Goal: Transaction & Acquisition: Purchase product/service

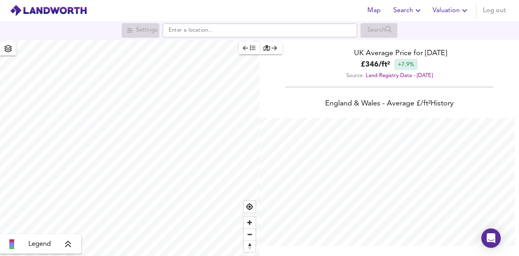
scroll to position [256, 519]
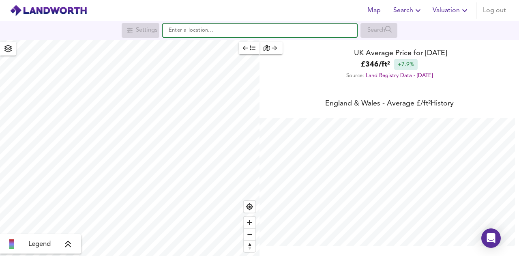
click at [220, 25] on input "text" at bounding box center [260, 31] width 195 height 14
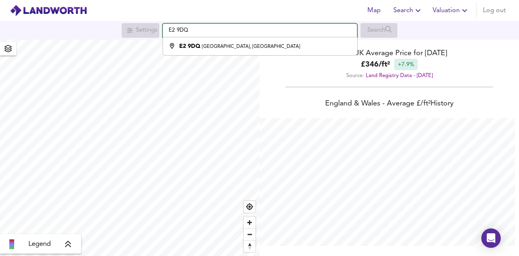
type input "[STREET_ADDRESS]"
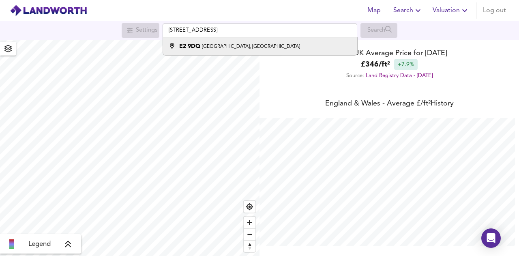
click at [294, 52] on li "E2 [STREET_ADDRESS]" at bounding box center [260, 46] width 194 height 18
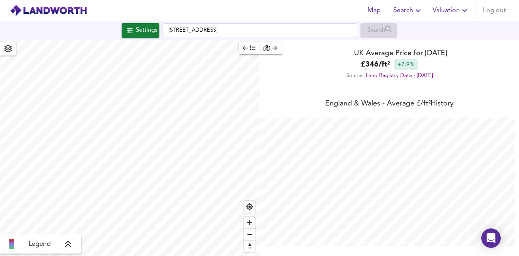
checkbox input "false"
checkbox input "true"
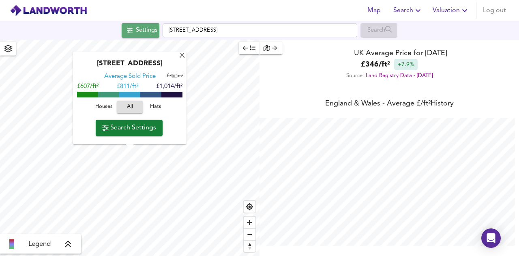
click at [144, 37] on button "Settings" at bounding box center [141, 30] width 38 height 15
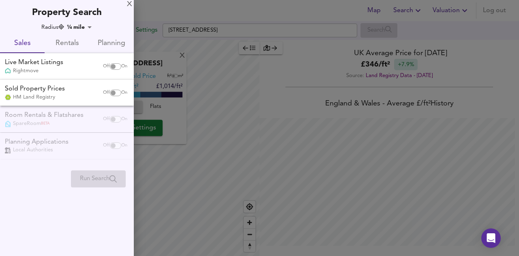
click at [67, 71] on div "Live Market Listings Rightmove" at bounding box center [50, 66] width 97 height 17
checkbox input "true"
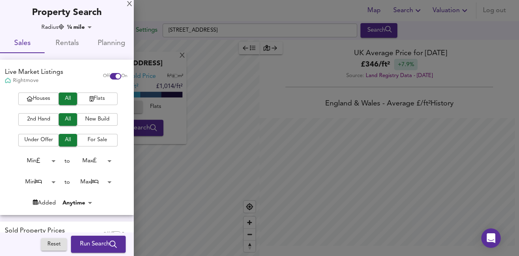
click at [97, 99] on span "Flats" at bounding box center [97, 98] width 32 height 9
click at [90, 123] on span "New Build" at bounding box center [97, 119] width 32 height 9
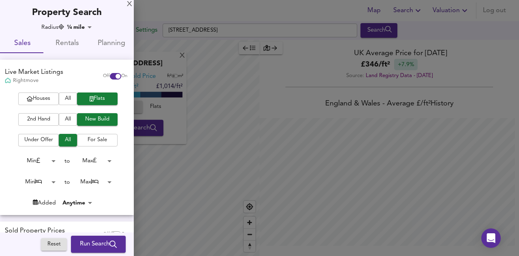
click at [93, 139] on span "For Sale" at bounding box center [97, 139] width 32 height 9
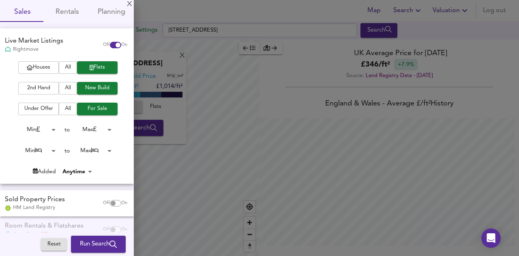
scroll to position [41, 0]
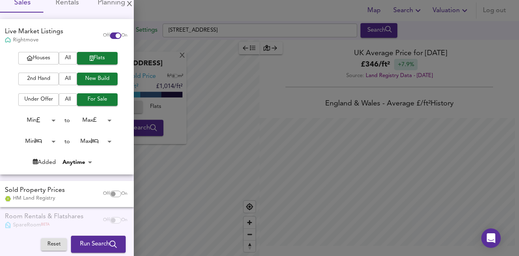
click at [95, 243] on span "Run Search" at bounding box center [98, 244] width 37 height 11
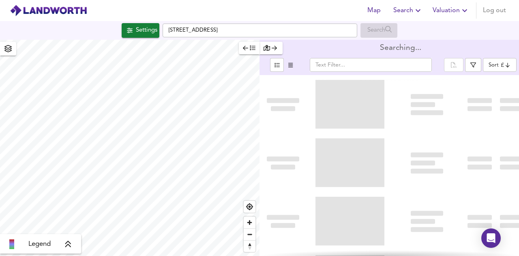
type input "bestdeal"
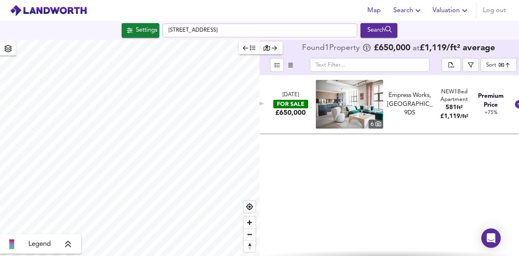
click at [313, 113] on div "[DATE] FOR SALE £650,000" at bounding box center [290, 104] width 49 height 26
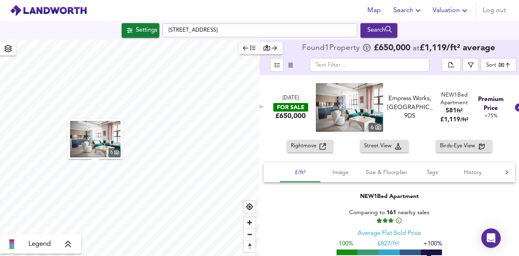
click at [320, 146] on icon "button" at bounding box center [323, 146] width 6 height 6
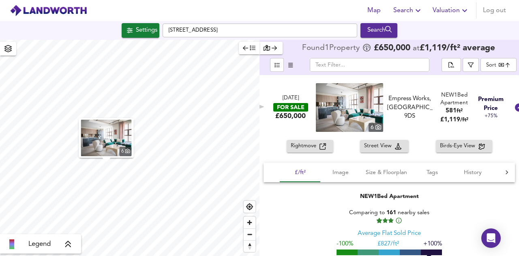
type input "579"
click at [371, 29] on div "Search" at bounding box center [379, 30] width 33 height 11
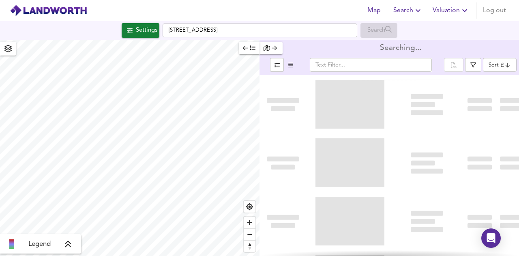
type input "bestdeal"
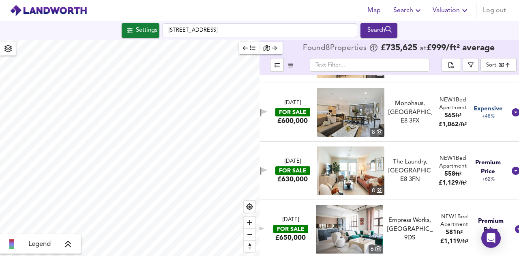
scroll to position [286, 0]
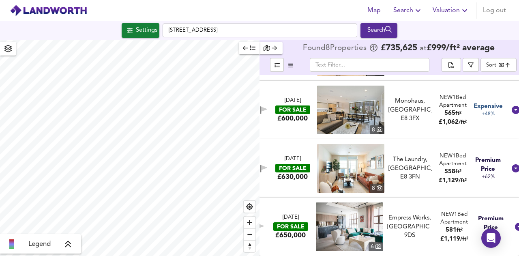
click at [299, 156] on div "[DATE]" at bounding box center [293, 159] width 16 height 8
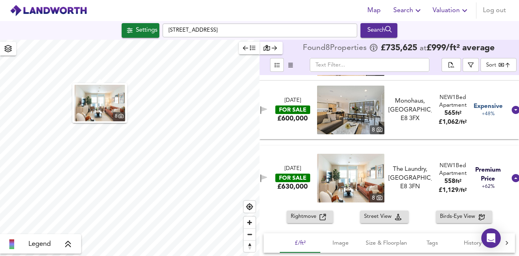
click at [314, 218] on span "Rightmove" at bounding box center [305, 216] width 29 height 9
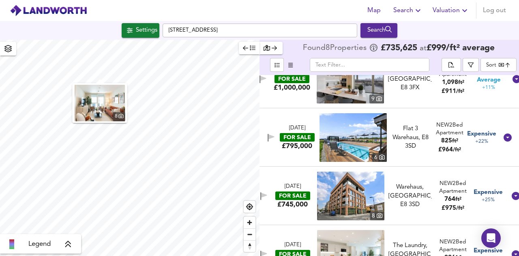
scroll to position [124, 0]
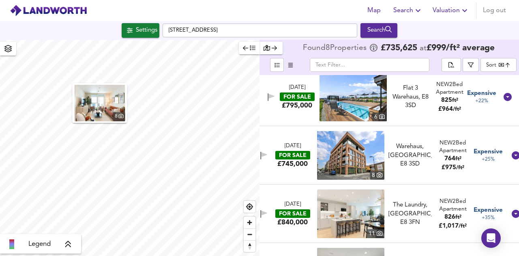
click at [306, 139] on div "[DATE] FOR SALE £745,000 8 Warehaus, [GEOGRAPHIC_DATA], E8 3SD [GEOGRAPHIC_DATA…" at bounding box center [380, 155] width 253 height 49
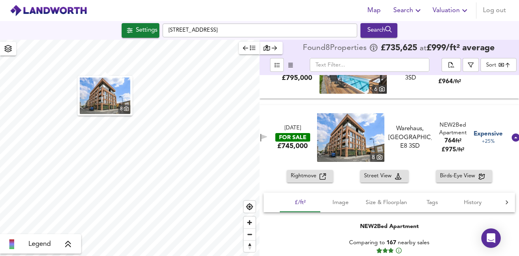
scroll to position [165, 0]
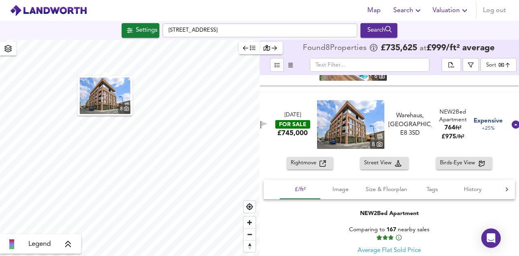
click at [317, 167] on span "Rightmove" at bounding box center [305, 163] width 29 height 9
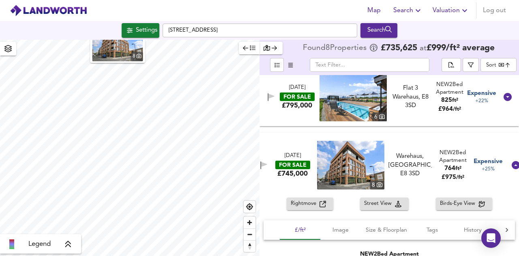
click at [396, 142] on div "[DATE] FOR SALE £745,000 8 Warehaus, [GEOGRAPHIC_DATA], E8 3SD [GEOGRAPHIC_DATA…" at bounding box center [380, 165] width 253 height 49
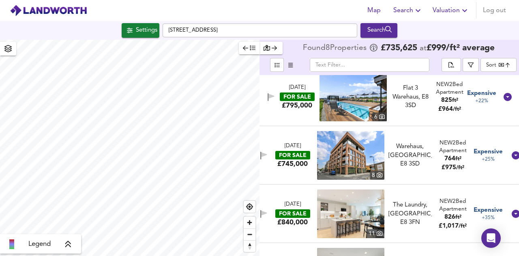
click at [284, 157] on div "FOR SALE" at bounding box center [292, 155] width 35 height 9
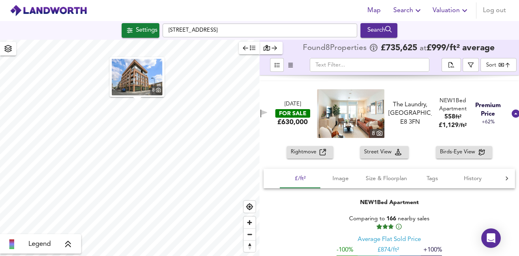
scroll to position [639, 0]
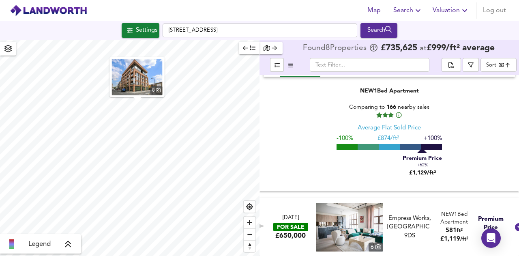
click at [436, 227] on div "581 ft²" at bounding box center [454, 230] width 37 height 9
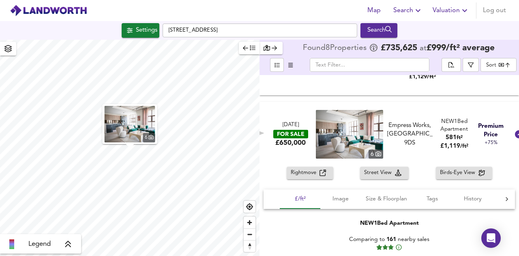
scroll to position [761, 0]
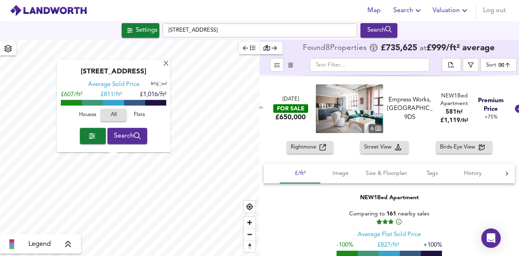
click at [88, 132] on span "button" at bounding box center [92, 135] width 13 height 11
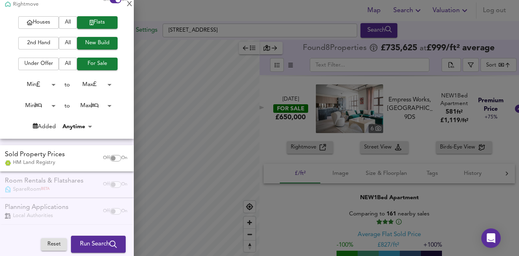
scroll to position [0, 0]
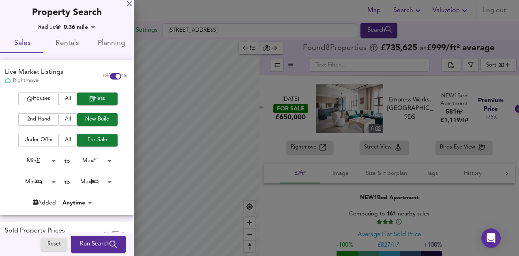
click at [177, 159] on div at bounding box center [259, 128] width 519 height 256
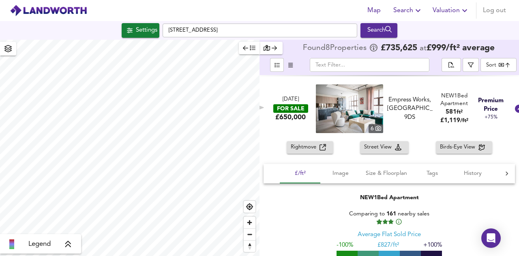
type input "580"
click at [252, 208] on span "Find my location" at bounding box center [250, 207] width 12 height 12
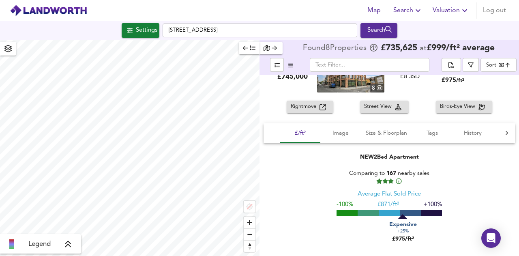
scroll to position [153, 0]
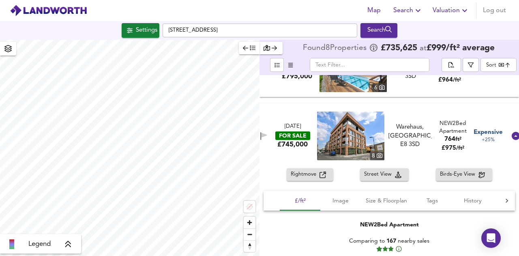
click at [6, 50] on icon "button" at bounding box center [8, 48] width 8 height 7
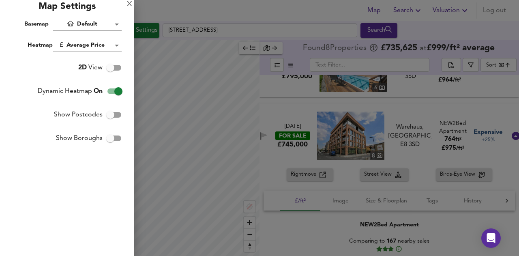
click at [158, 62] on div at bounding box center [259, 128] width 519 height 256
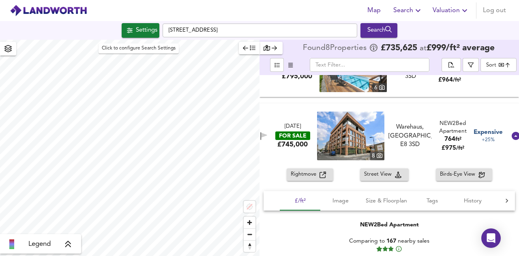
click at [141, 33] on div "Settings" at bounding box center [147, 30] width 22 height 11
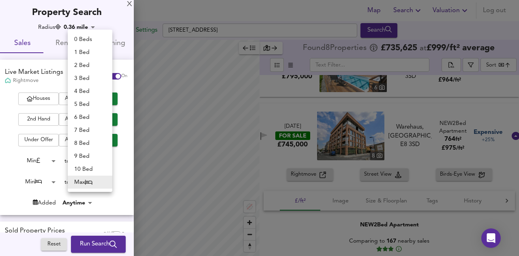
click at [107, 180] on body "Map Search Valuation Log out Settings Grove Passage, E2 9FQ Search Legend Found…" at bounding box center [259, 128] width 519 height 256
click at [84, 78] on li "3 Bed" at bounding box center [90, 78] width 45 height 13
type input "3"
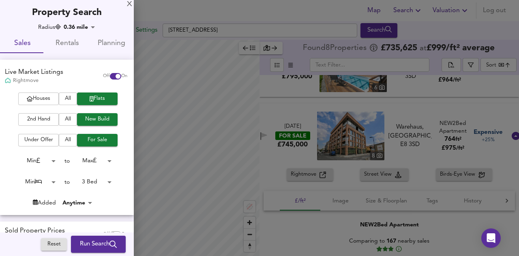
click at [49, 181] on body "Map Search Valuation Log out Settings Grove Passage, E2 9FQ Search Legend Found…" at bounding box center [259, 128] width 519 height 256
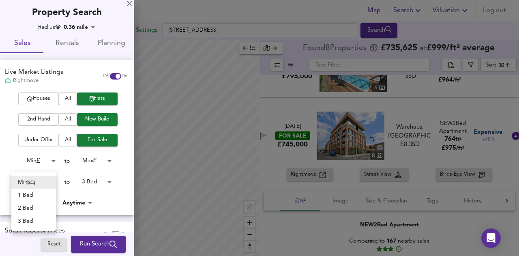
click at [41, 222] on li "3 Bed" at bounding box center [33, 221] width 45 height 13
type input "3"
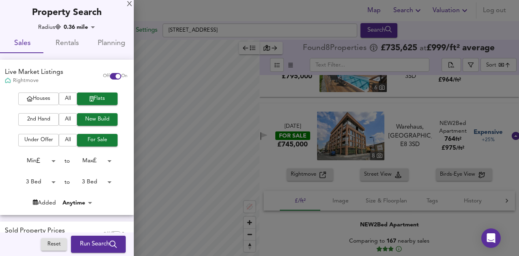
click at [89, 249] on span "Run Search" at bounding box center [98, 244] width 37 height 11
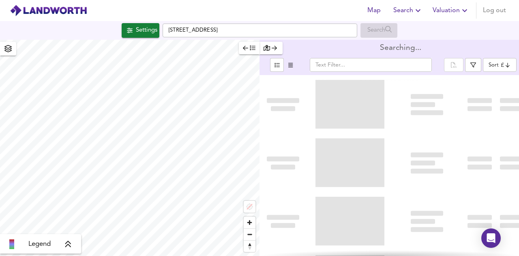
type input "bestdeal"
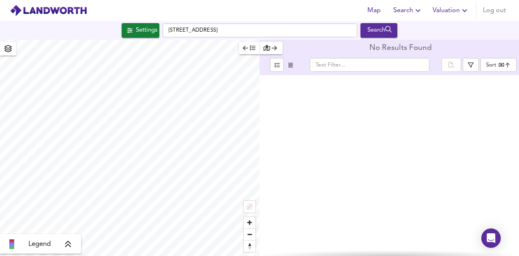
type input "905"
click at [392, 32] on icon "submit" at bounding box center [388, 29] width 7 height 6
click at [387, 23] on div "[GEOGRAPHIC_DATA], E2 9FQ Search" at bounding box center [259, 30] width 519 height 19
type input "bestdeal"
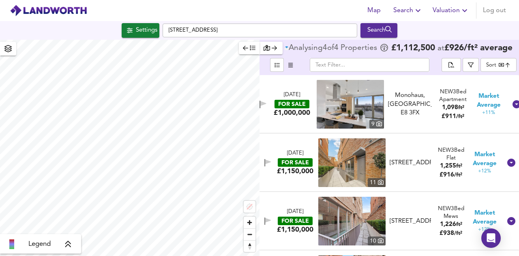
click at [348, 110] on img at bounding box center [350, 104] width 67 height 49
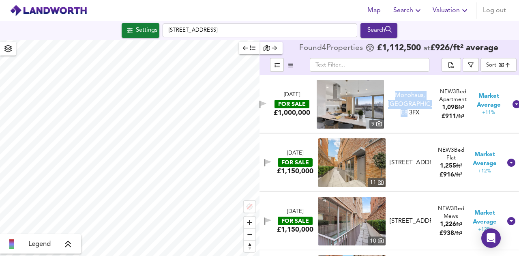
drag, startPoint x: 416, startPoint y: 116, endPoint x: 391, endPoint y: 86, distance: 39.8
click at [391, 86] on div "[DATE] FOR SALE £1,000,000 9 Monohaus, [GEOGRAPHIC_DATA], E8 3FX Monohaus, [GEO…" at bounding box center [380, 104] width 254 height 49
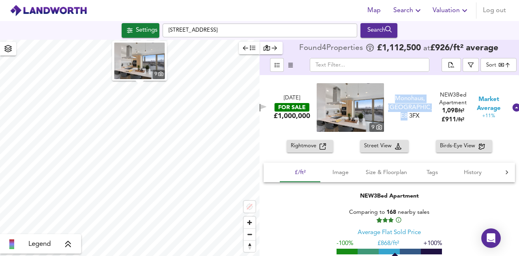
copy div "Monohaus, [GEOGRAPHIC_DATA], E8 3FX"
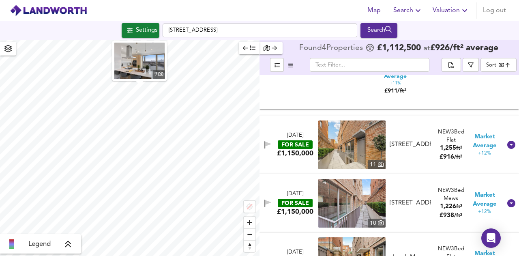
scroll to position [203, 0]
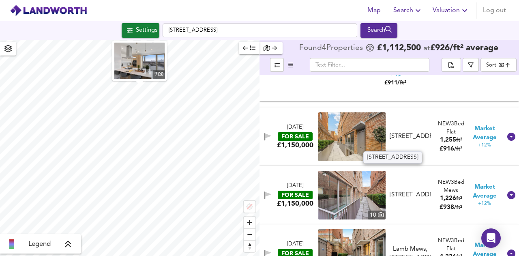
click at [416, 140] on div "[STREET_ADDRESS]" at bounding box center [410, 136] width 41 height 9
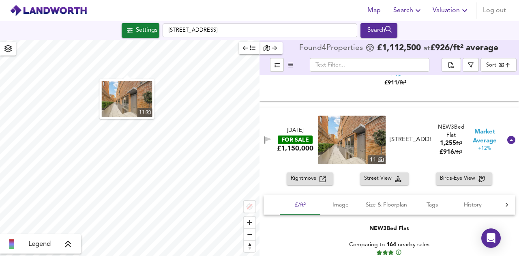
click at [319, 175] on div "Rightmove" at bounding box center [310, 178] width 39 height 9
drag, startPoint x: 423, startPoint y: 152, endPoint x: 405, endPoint y: 145, distance: 18.8
click at [405, 144] on div "[STREET_ADDRESS]" at bounding box center [410, 139] width 41 height 9
drag, startPoint x: 404, startPoint y: 141, endPoint x: 395, endPoint y: 135, distance: 11.1
click at [404, 140] on div "[STREET_ADDRESS]" at bounding box center [410, 139] width 41 height 9
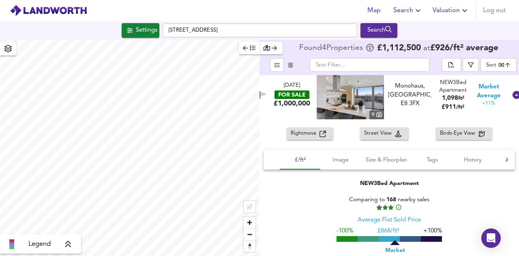
scroll to position [0, 0]
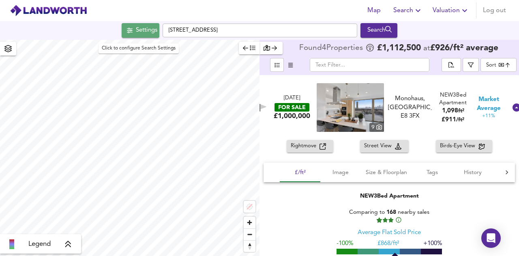
click at [144, 29] on div "Settings" at bounding box center [147, 30] width 22 height 11
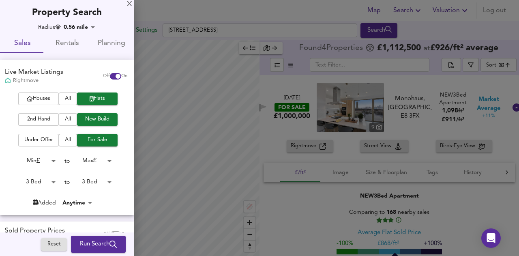
click at [91, 183] on body "Map Search Valuation Log out Settings Grove Passage, E2 9FQ Search Legend Found…" at bounding box center [259, 128] width 519 height 256
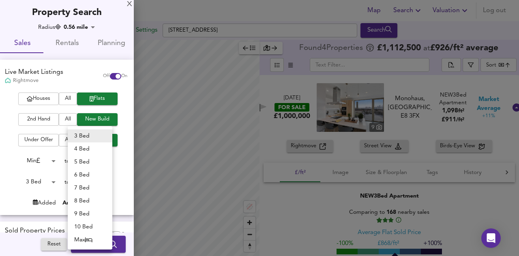
click at [35, 178] on div at bounding box center [259, 128] width 519 height 256
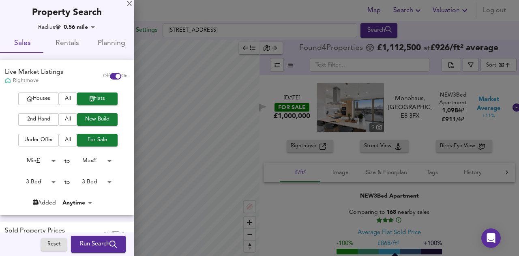
click at [47, 183] on body "Map Search Valuation Log out Settings Grove Passage, E2 9FQ Search Legend Found…" at bounding box center [259, 128] width 519 height 256
drag, startPoint x: 29, startPoint y: 172, endPoint x: 63, endPoint y: 177, distance: 34.5
click at [29, 172] on li "2 Bed" at bounding box center [33, 169] width 45 height 13
type input "2"
click at [94, 179] on body "Map Search Valuation Log out Settings Grove Passage, E2 9FQ Search Legend Found…" at bounding box center [259, 128] width 519 height 256
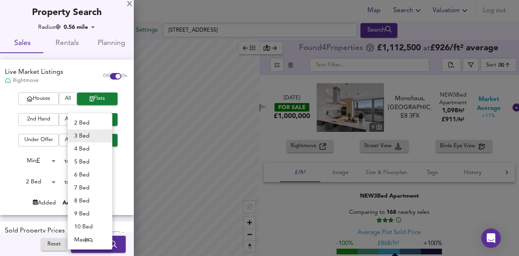
click at [95, 123] on li "2 Bed" at bounding box center [90, 122] width 45 height 13
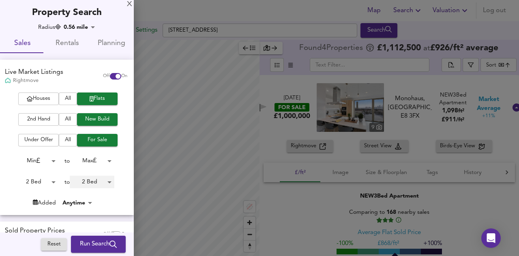
type input "2"
click at [90, 240] on span "Run Search" at bounding box center [98, 244] width 37 height 11
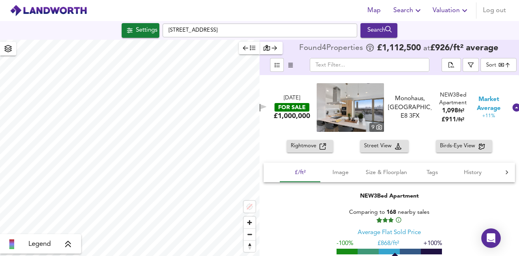
type input "bestdeal"
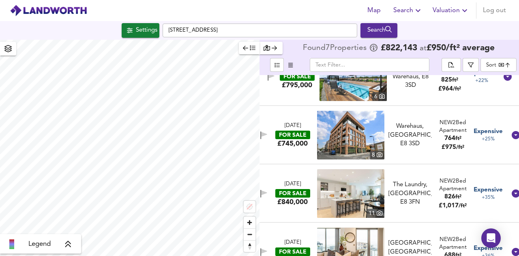
scroll to position [228, 0]
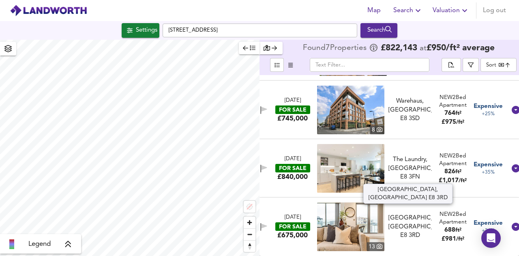
click at [422, 222] on div "[GEOGRAPHIC_DATA], [GEOGRAPHIC_DATA] E8 3RD" at bounding box center [410, 227] width 43 height 26
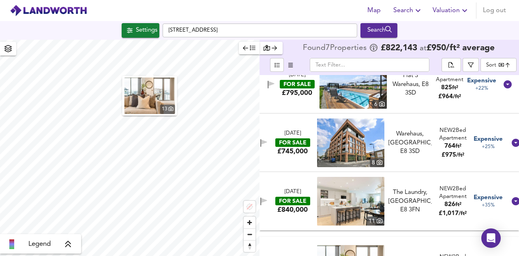
scroll to position [187, 0]
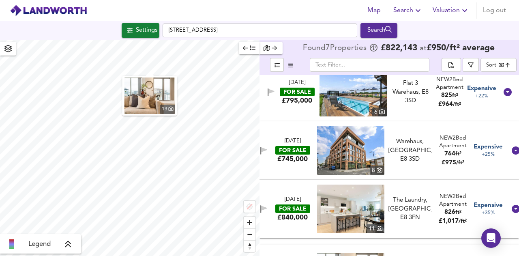
click at [414, 142] on div "Warehaus, [GEOGRAPHIC_DATA], E8 3SD" at bounding box center [410, 151] width 43 height 26
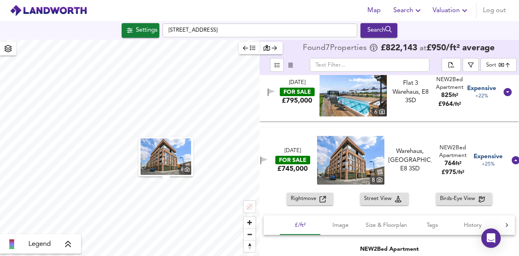
click at [260, 256] on html "Map Search Valuation Log out Settings [GEOGRAPHIC_DATA], E2 9FQ Search 8 Legend…" at bounding box center [259, 128] width 519 height 256
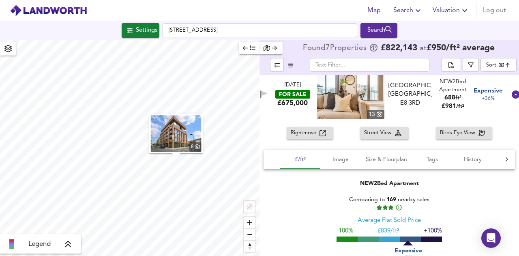
scroll to position [553, 0]
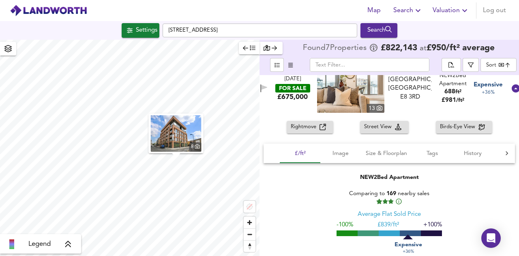
click at [344, 89] on img at bounding box center [350, 88] width 67 height 49
click at [357, 90] on img at bounding box center [350, 88] width 67 height 49
